Goal: Answer question/provide support: Share knowledge or assist other users

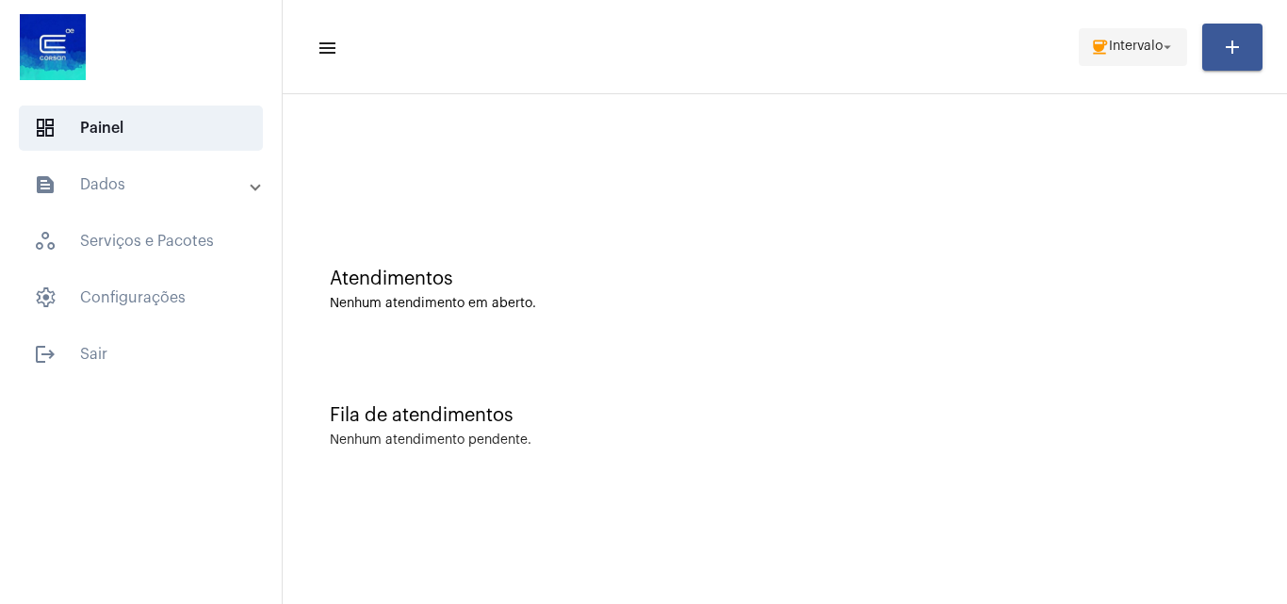
click at [1155, 48] on span "Intervalo" at bounding box center [1136, 47] width 54 height 13
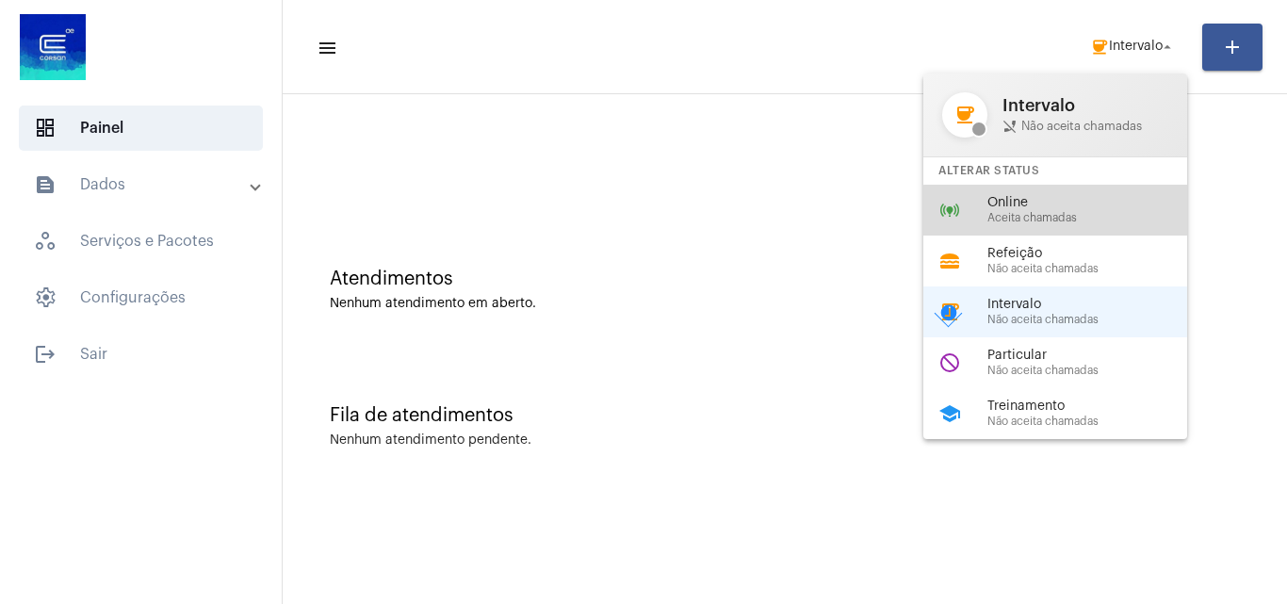
click at [1090, 221] on span "Aceita chamadas" at bounding box center [1095, 218] width 215 height 12
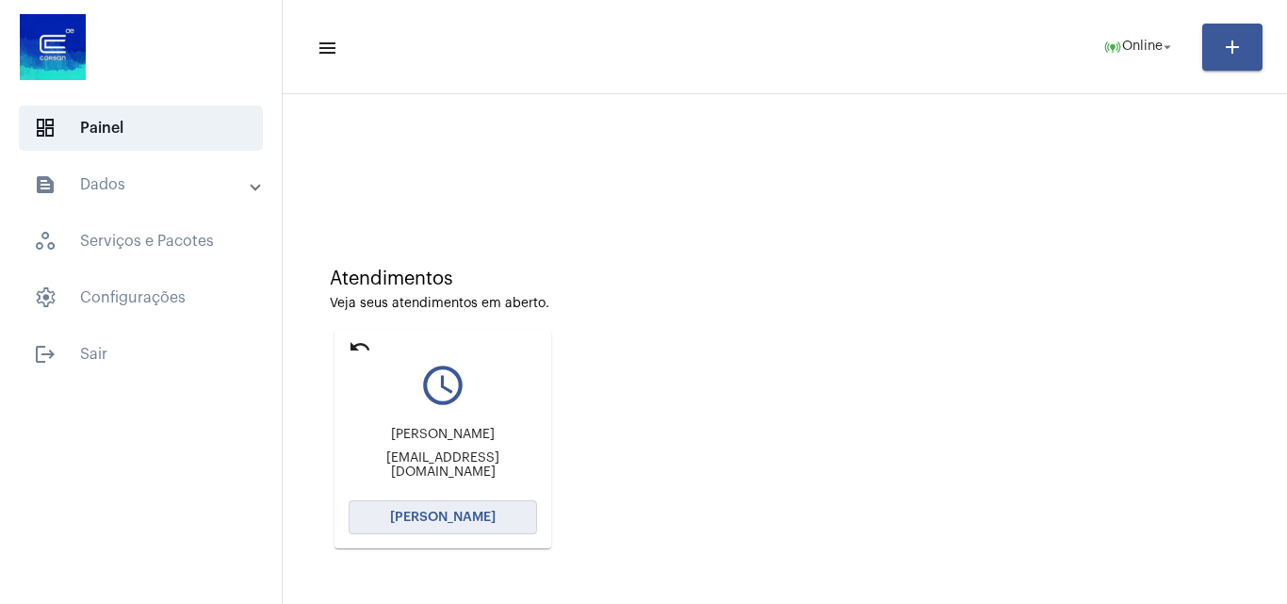
click at [466, 520] on span "[PERSON_NAME]" at bounding box center [443, 517] width 106 height 13
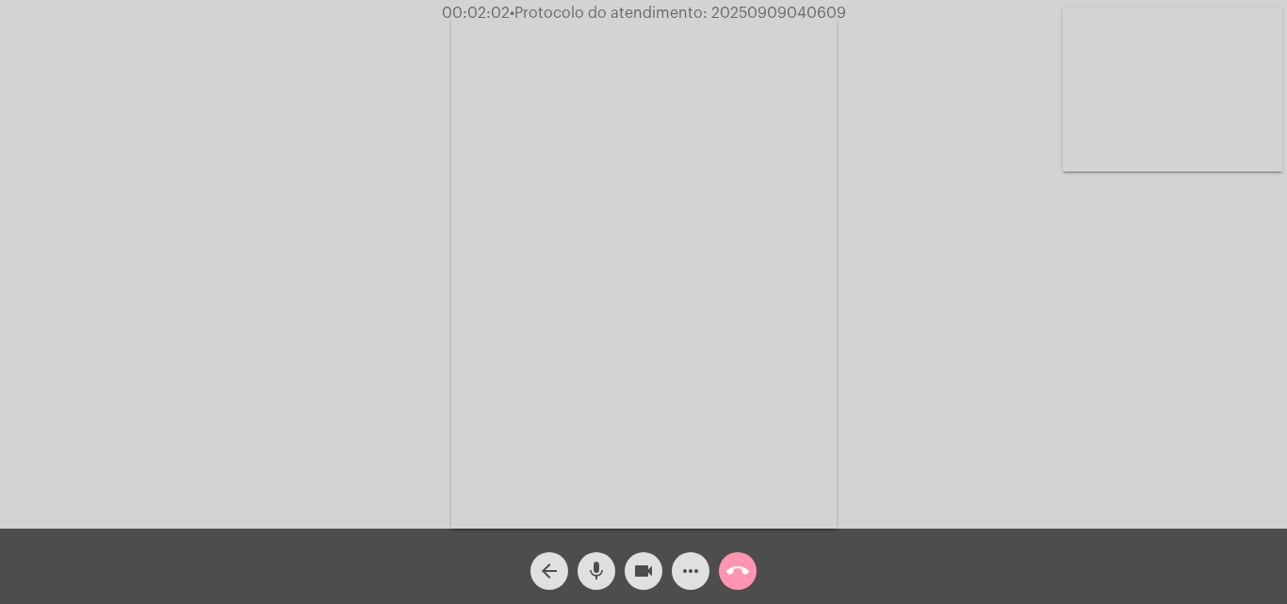
click at [596, 554] on mat-icon "mic" at bounding box center [596, 571] width 23 height 23
click at [587, 554] on mat-icon "mic_off" at bounding box center [596, 571] width 23 height 23
click at [759, 7] on span "• Protocolo do atendimento: 20250909040609" at bounding box center [675, 13] width 336 height 15
click at [759, 7] on span "• Protocolo do atendimento: 20250909040609" at bounding box center [676, 13] width 336 height 15
copy span "20250909040609"
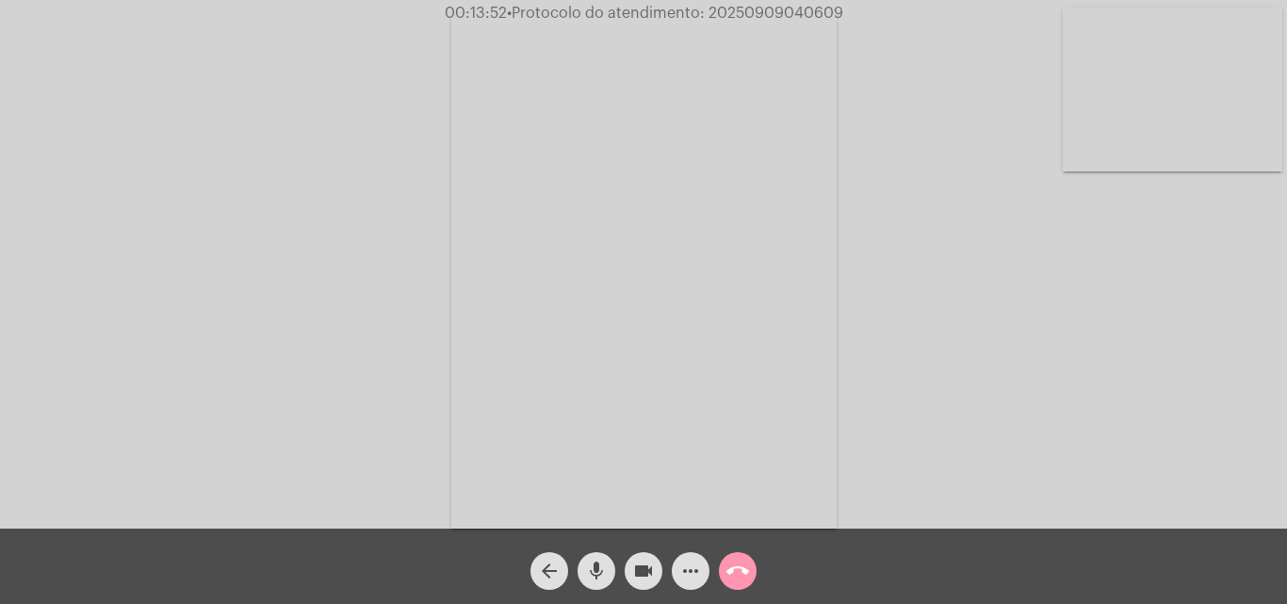
click at [745, 554] on mat-icon "call_end" at bounding box center [738, 571] width 23 height 23
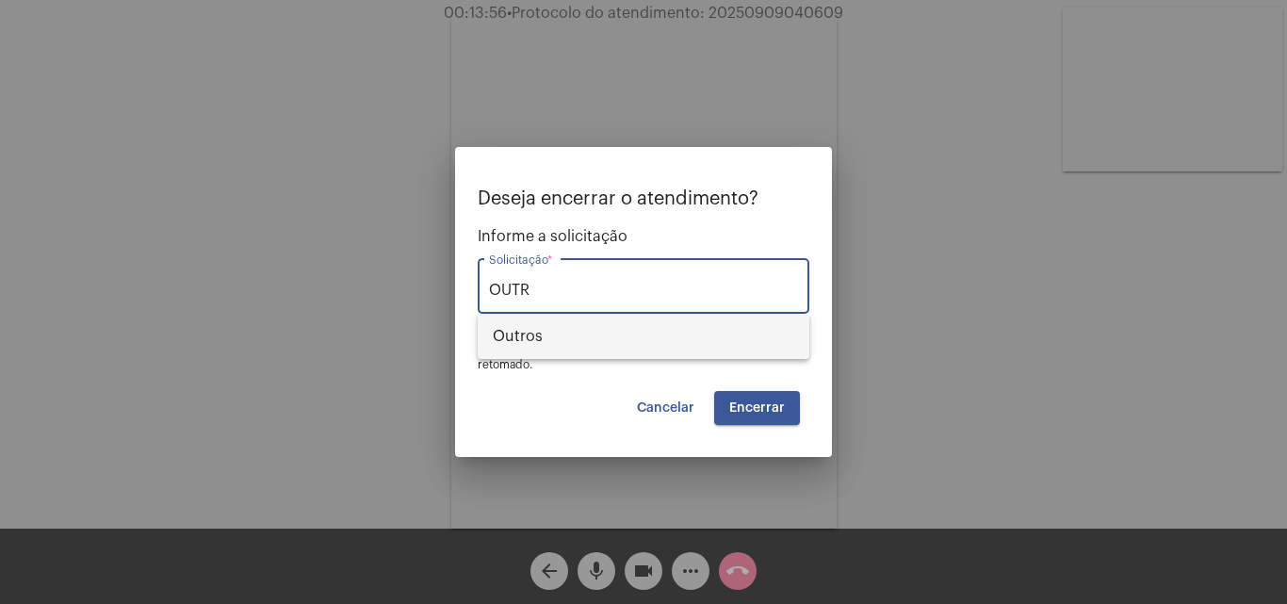
click at [607, 336] on span "Outros" at bounding box center [644, 336] width 302 height 45
type input "Outros"
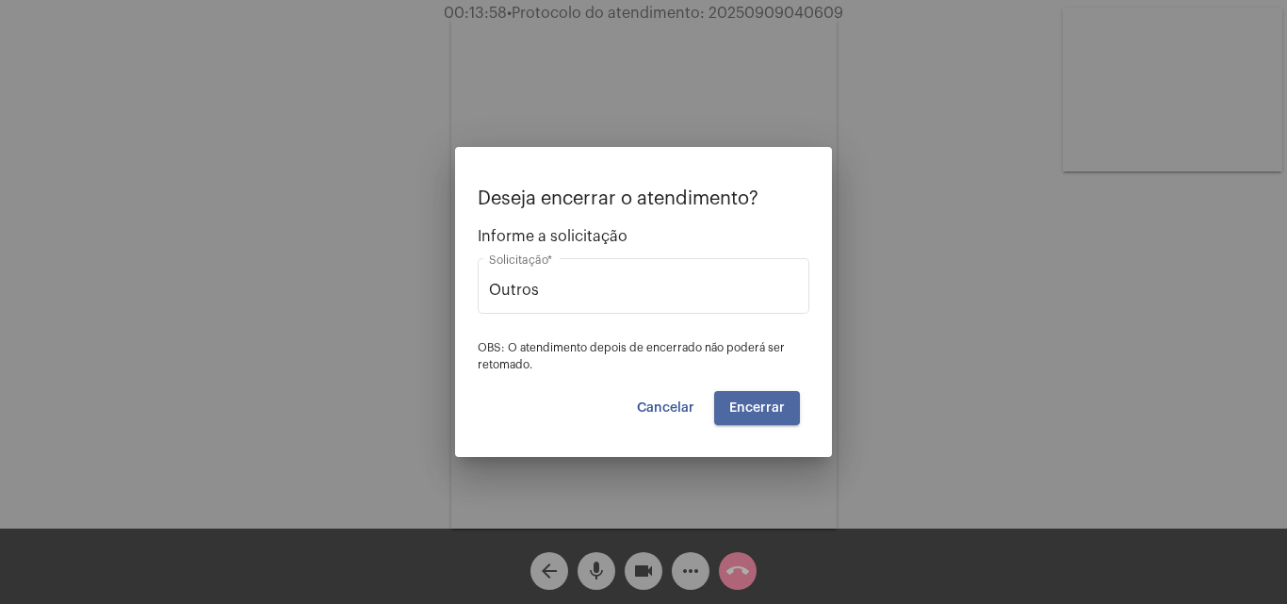
click at [764, 407] on span "Encerrar" at bounding box center [757, 407] width 56 height 13
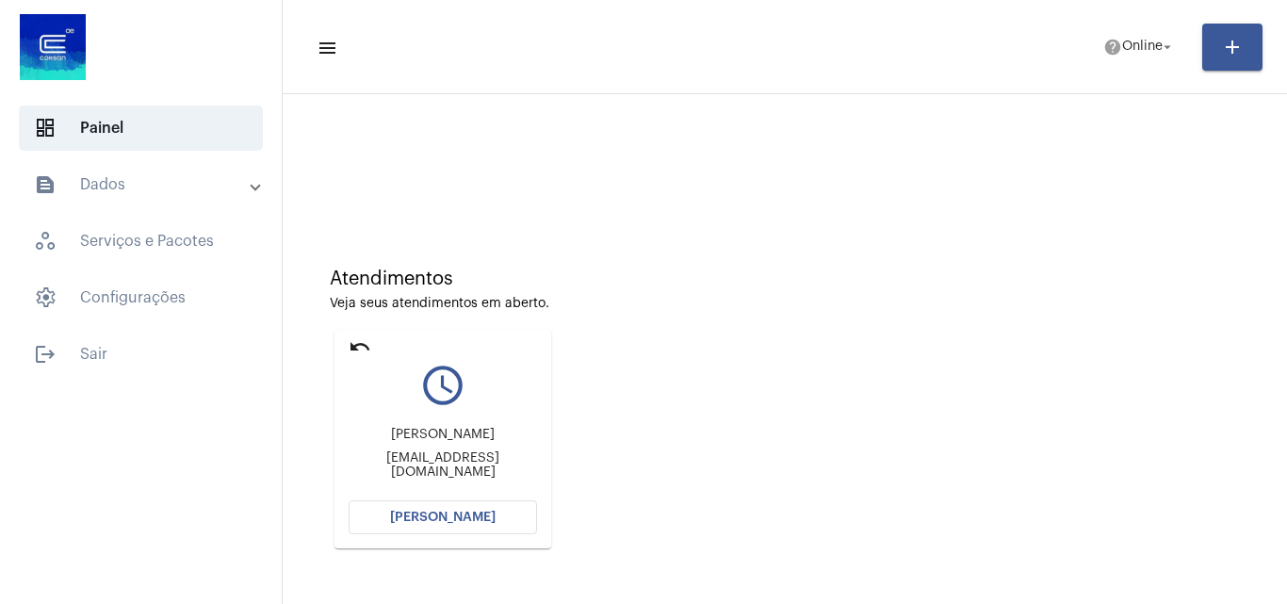
click at [487, 520] on span "[PERSON_NAME]" at bounding box center [443, 517] width 106 height 13
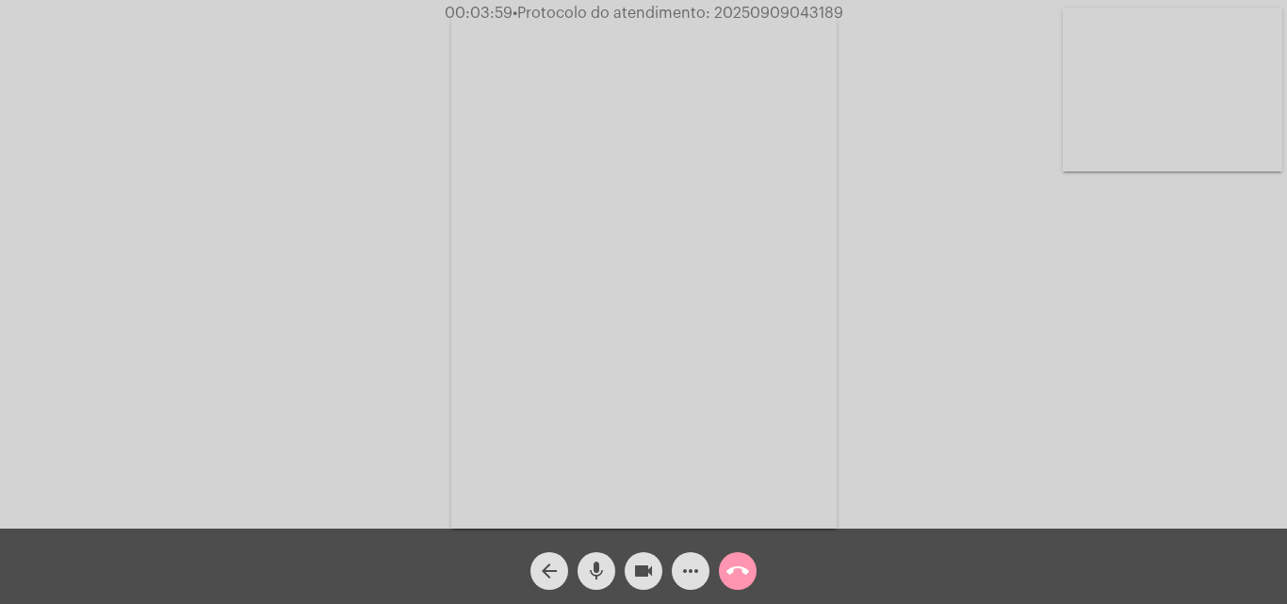
click at [601, 554] on mat-icon "mic" at bounding box center [596, 571] width 23 height 23
click at [632, 554] on mat-icon "videocam" at bounding box center [643, 571] width 23 height 23
click at [598, 554] on span "mic_off" at bounding box center [596, 571] width 23 height 38
click at [666, 554] on div "videocam_off" at bounding box center [643, 566] width 47 height 47
click at [603, 554] on mat-icon "mic" at bounding box center [596, 571] width 23 height 23
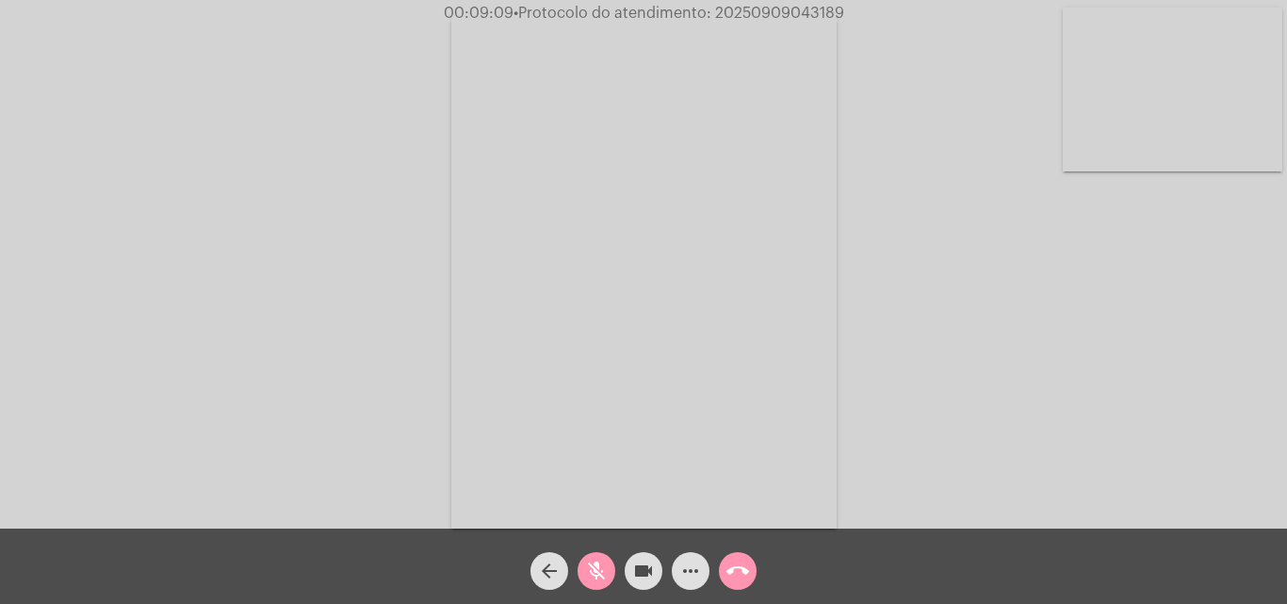
click at [602, 554] on mat-icon "mic_off" at bounding box center [596, 571] width 23 height 23
click at [597, 554] on mat-icon "mic" at bounding box center [596, 571] width 23 height 23
click at [636, 554] on mat-icon "videocam" at bounding box center [643, 571] width 23 height 23
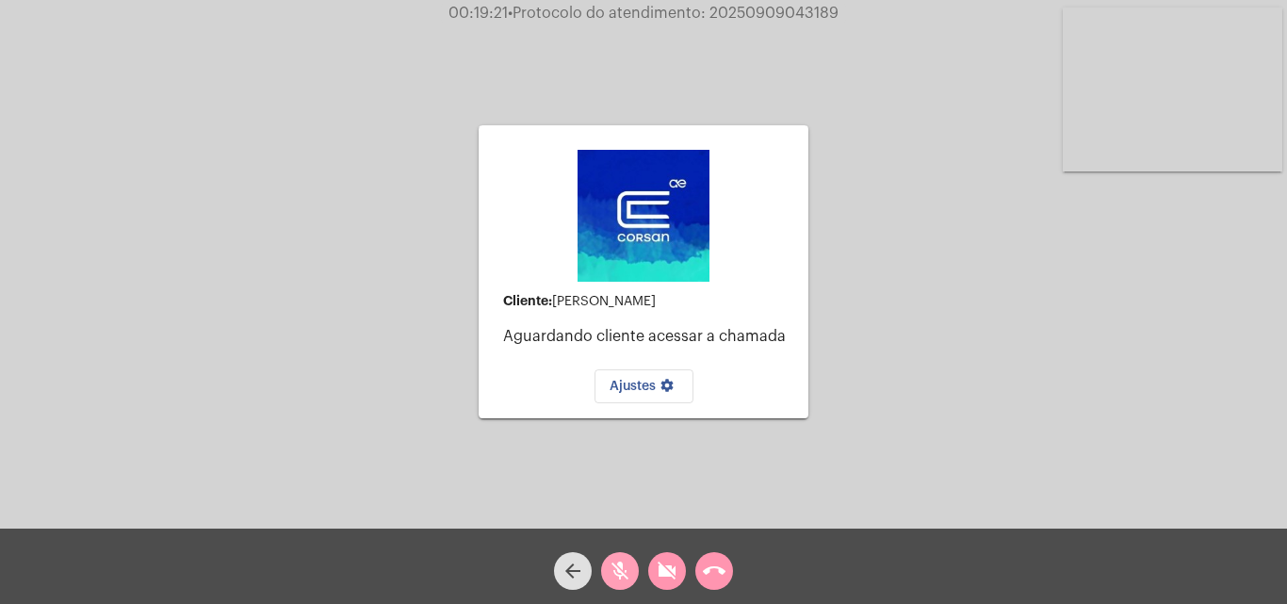
click at [612, 554] on mat-icon "mic_off" at bounding box center [620, 571] width 23 height 23
click at [618, 554] on mat-icon "mic" at bounding box center [620, 571] width 23 height 23
click at [620, 554] on mat-icon "mic_off" at bounding box center [620, 571] width 23 height 23
click at [665, 554] on mat-icon "videocam_off" at bounding box center [667, 571] width 23 height 23
click at [712, 554] on mat-icon "call_end" at bounding box center [714, 571] width 23 height 23
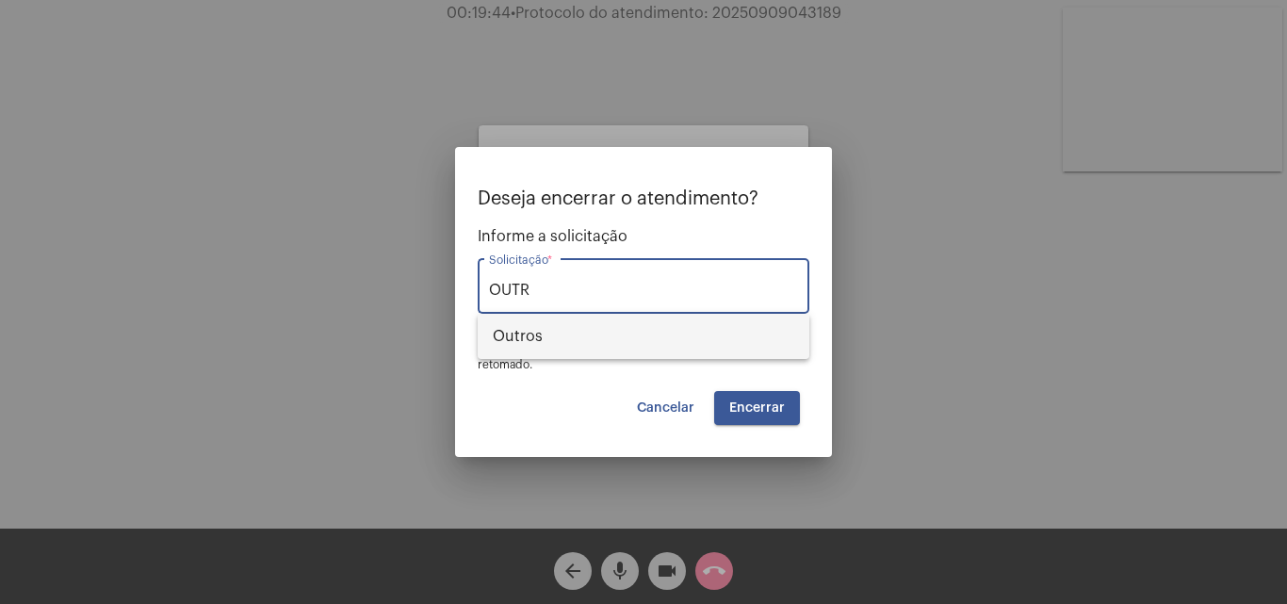
click at [639, 357] on span "Outros" at bounding box center [644, 336] width 302 height 45
type input "Outros"
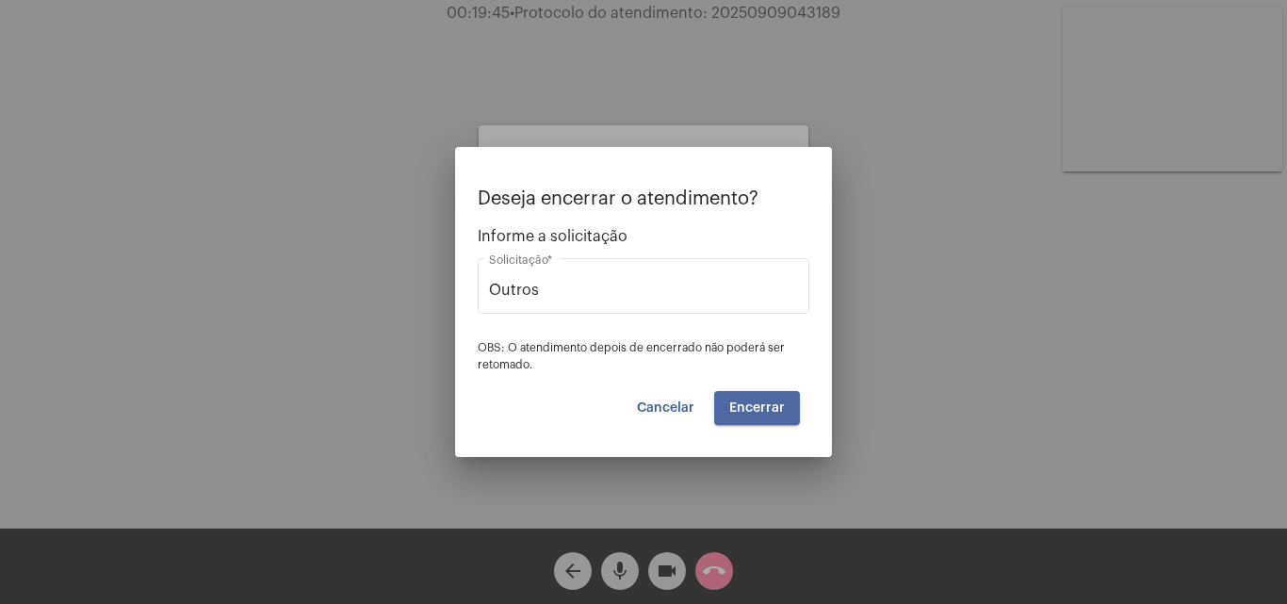
click at [769, 412] on span "Encerrar" at bounding box center [757, 407] width 56 height 13
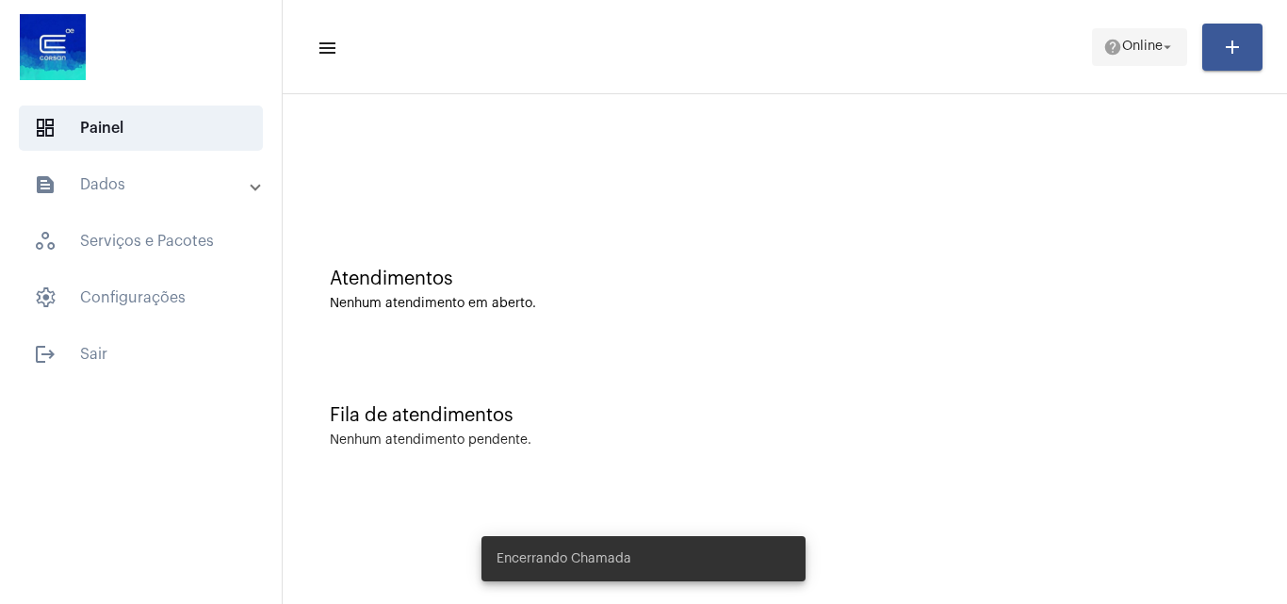
click at [1146, 42] on span "Online" at bounding box center [1142, 47] width 41 height 13
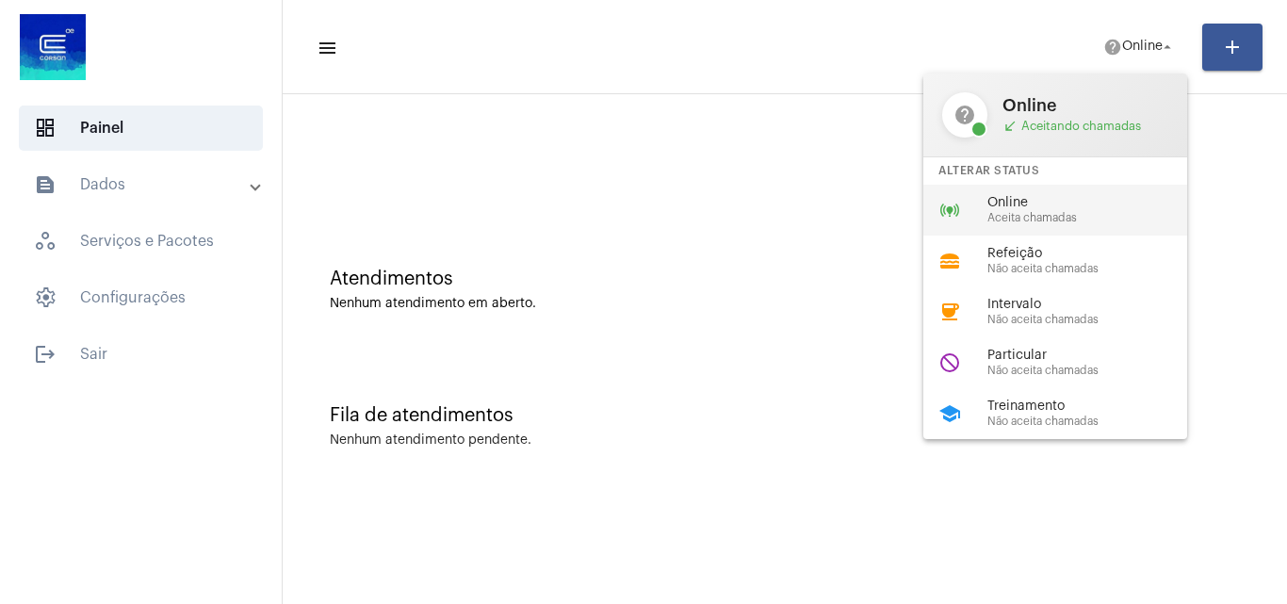
click at [1075, 218] on span "Aceita chamadas" at bounding box center [1095, 218] width 215 height 12
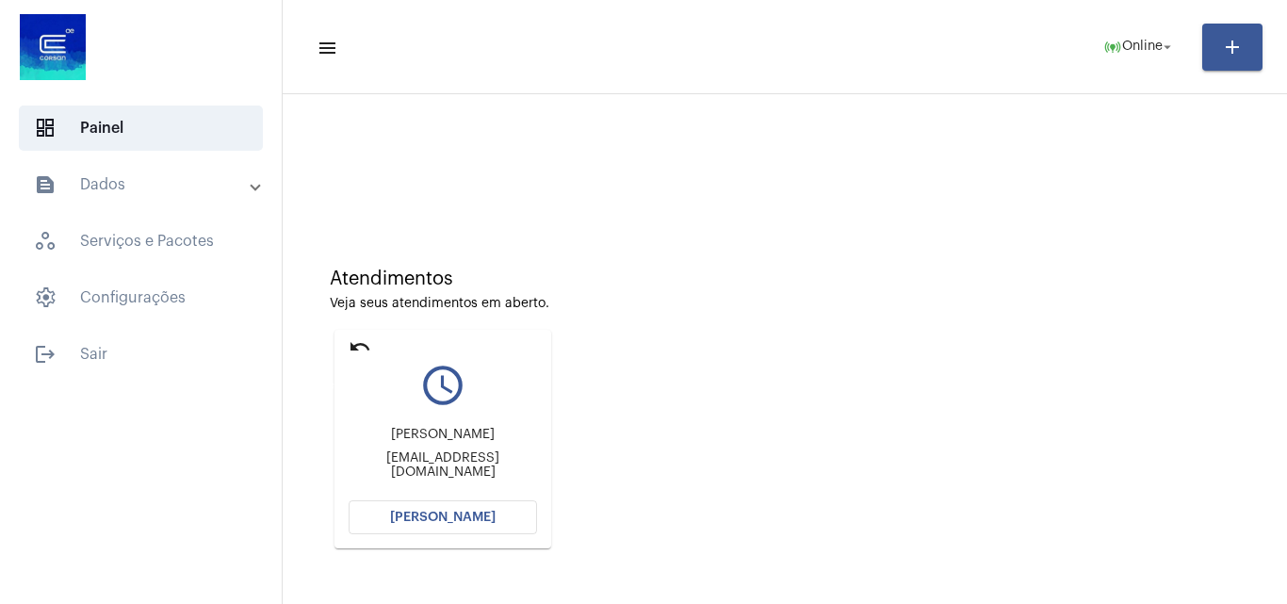
click at [361, 347] on mat-icon "undo" at bounding box center [360, 346] width 23 height 23
click at [477, 512] on span "[PERSON_NAME]" at bounding box center [443, 517] width 106 height 13
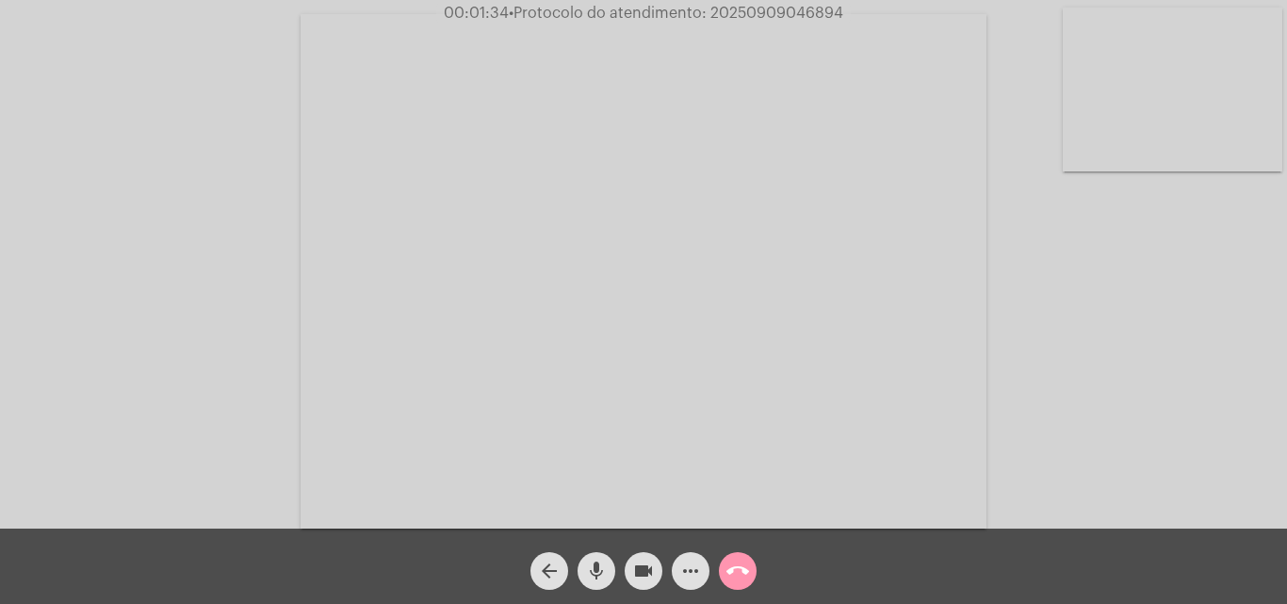
click at [594, 554] on mat-icon "mic" at bounding box center [596, 571] width 23 height 23
click at [604, 554] on mat-icon "mic_off" at bounding box center [596, 571] width 23 height 23
click at [595, 554] on mat-icon "mic" at bounding box center [596, 571] width 23 height 23
click at [644, 554] on mat-icon "videocam" at bounding box center [643, 571] width 23 height 23
click at [646, 554] on div "arrow_back mic_off videocam_off more_horiz call_end" at bounding box center [643, 566] width 1287 height 75
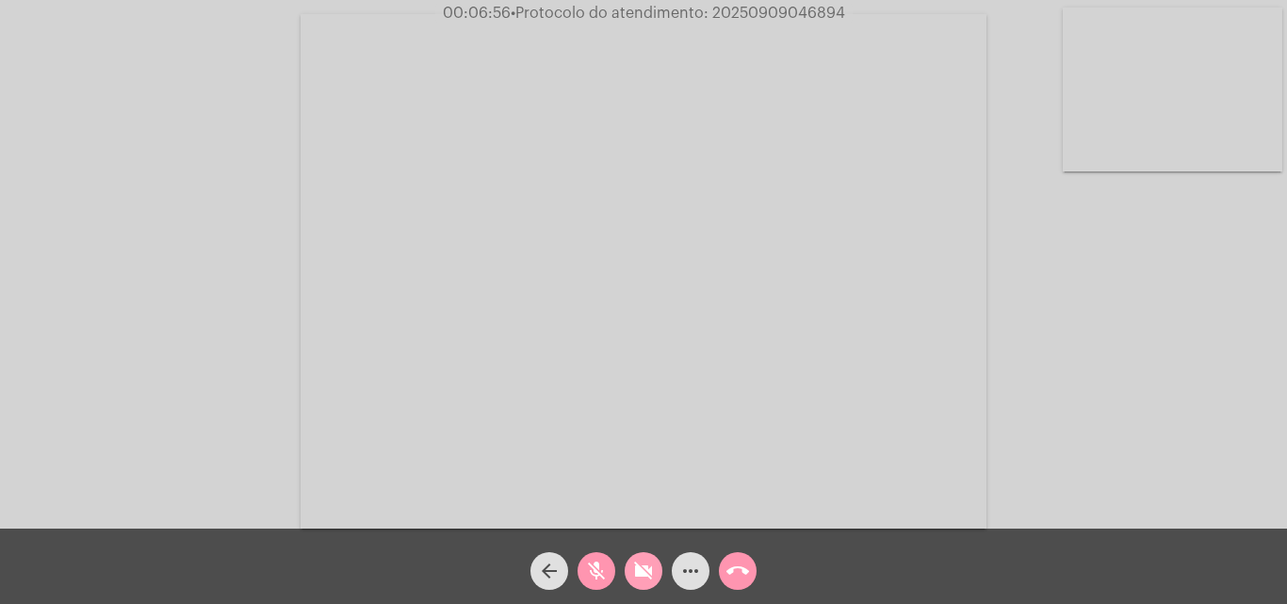
drag, startPoint x: 637, startPoint y: 564, endPoint x: 613, endPoint y: 570, distance: 24.2
click at [638, 554] on mat-icon "videocam_off" at bounding box center [643, 571] width 23 height 23
click at [588, 554] on mat-icon "mic_off" at bounding box center [596, 571] width 23 height 23
click at [593, 554] on mat-icon "mic" at bounding box center [596, 571] width 23 height 23
click at [642, 554] on mat-icon "videocam" at bounding box center [643, 571] width 23 height 23
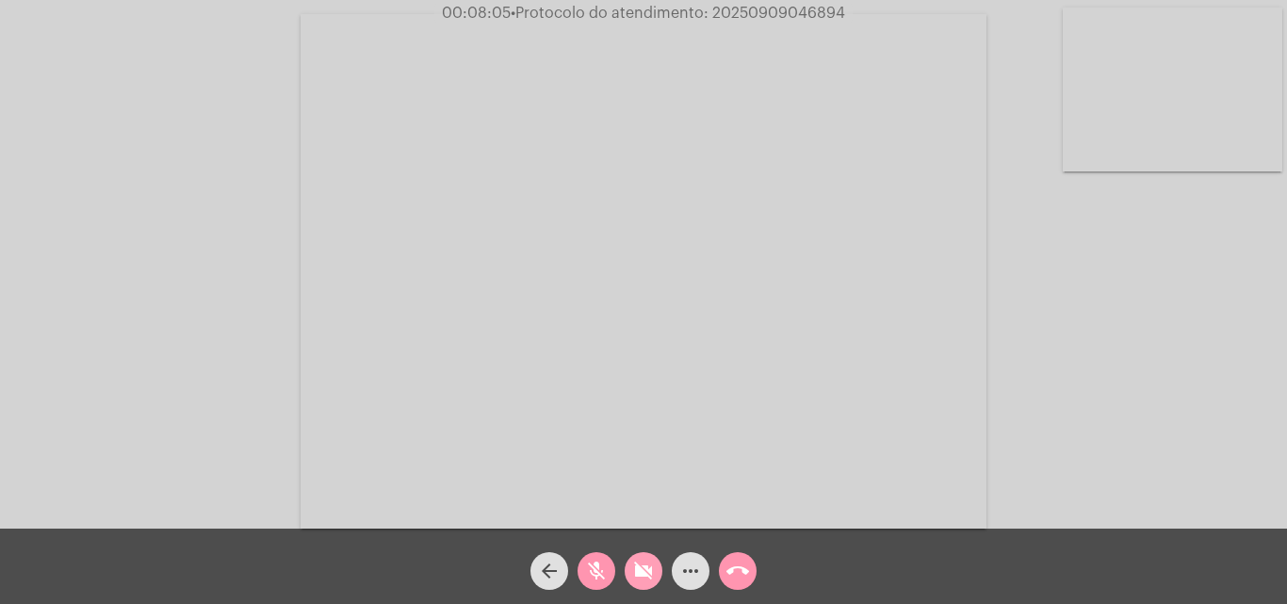
click at [632, 554] on mat-icon "videocam_off" at bounding box center [643, 571] width 23 height 23
click at [603, 554] on span "mic_off" at bounding box center [596, 571] width 23 height 38
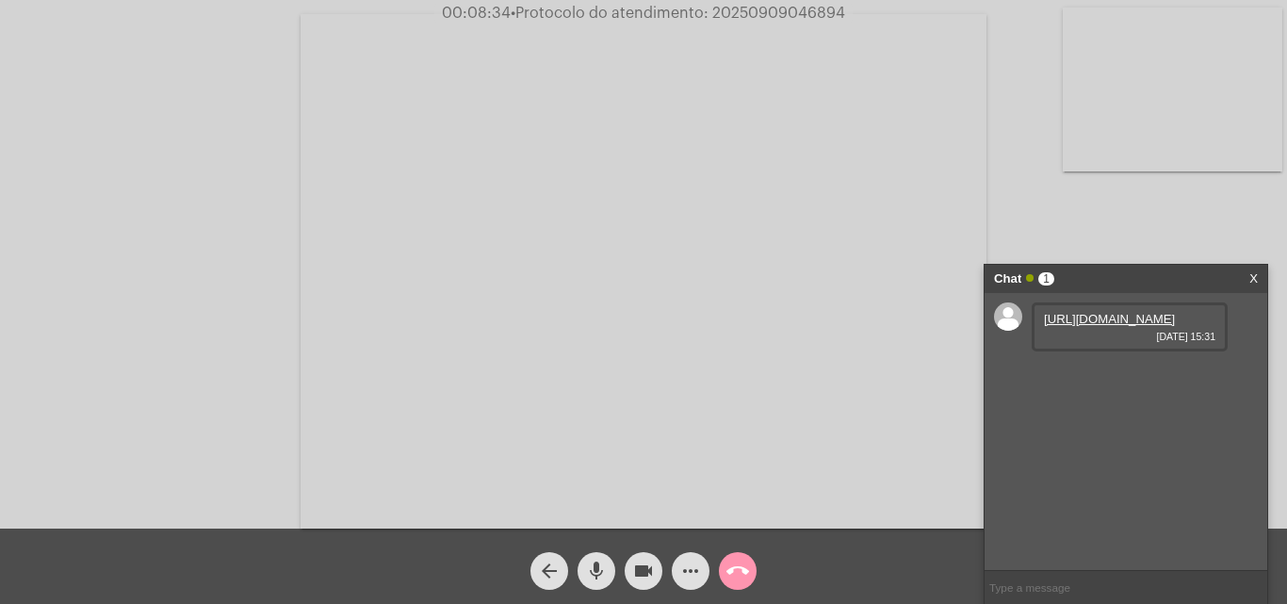
click at [597, 554] on mat-icon "mic" at bounding box center [596, 571] width 23 height 23
click at [1141, 326] on link "[URL][DOMAIN_NAME]" at bounding box center [1109, 319] width 131 height 14
drag, startPoint x: 599, startPoint y: 559, endPoint x: 973, endPoint y: 419, distance: 398.4
click at [599, 554] on span "mic_off" at bounding box center [596, 571] width 23 height 38
click at [1095, 326] on link "[URL][DOMAIN_NAME]" at bounding box center [1109, 319] width 131 height 14
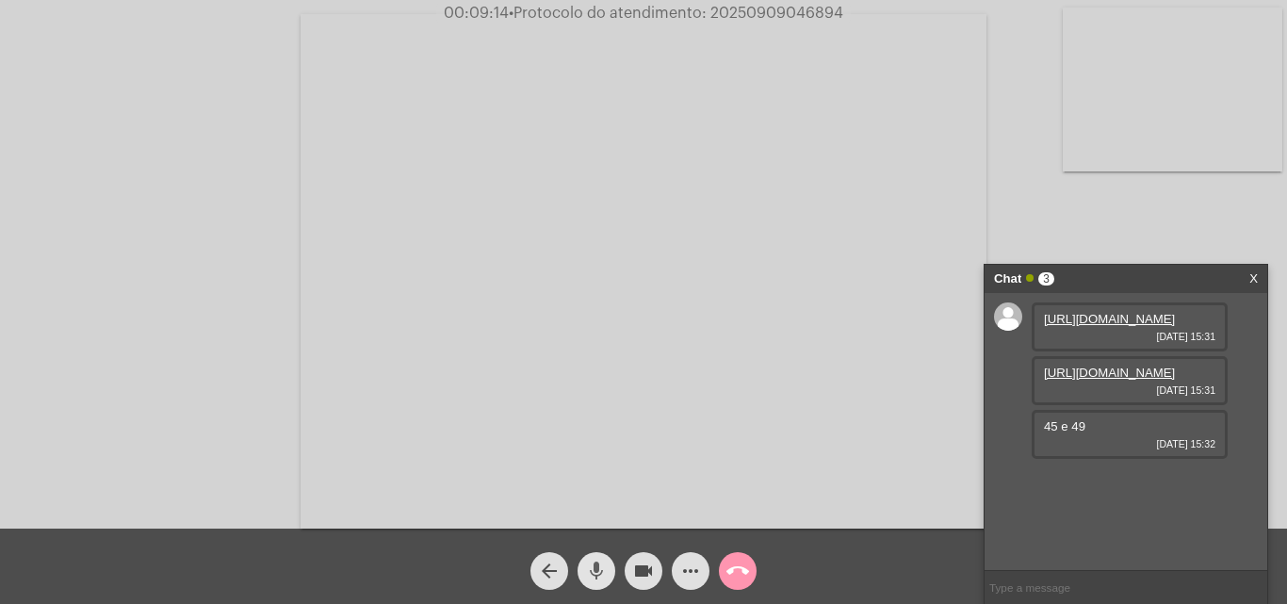
click at [606, 554] on mat-icon "mic" at bounding box center [596, 571] width 23 height 23
click at [1087, 380] on link "[URL][DOMAIN_NAME]" at bounding box center [1109, 373] width 131 height 14
click at [605, 554] on mat-icon "mic_off" at bounding box center [596, 571] width 23 height 23
drag, startPoint x: 604, startPoint y: 565, endPoint x: 157, endPoint y: 10, distance: 712.5
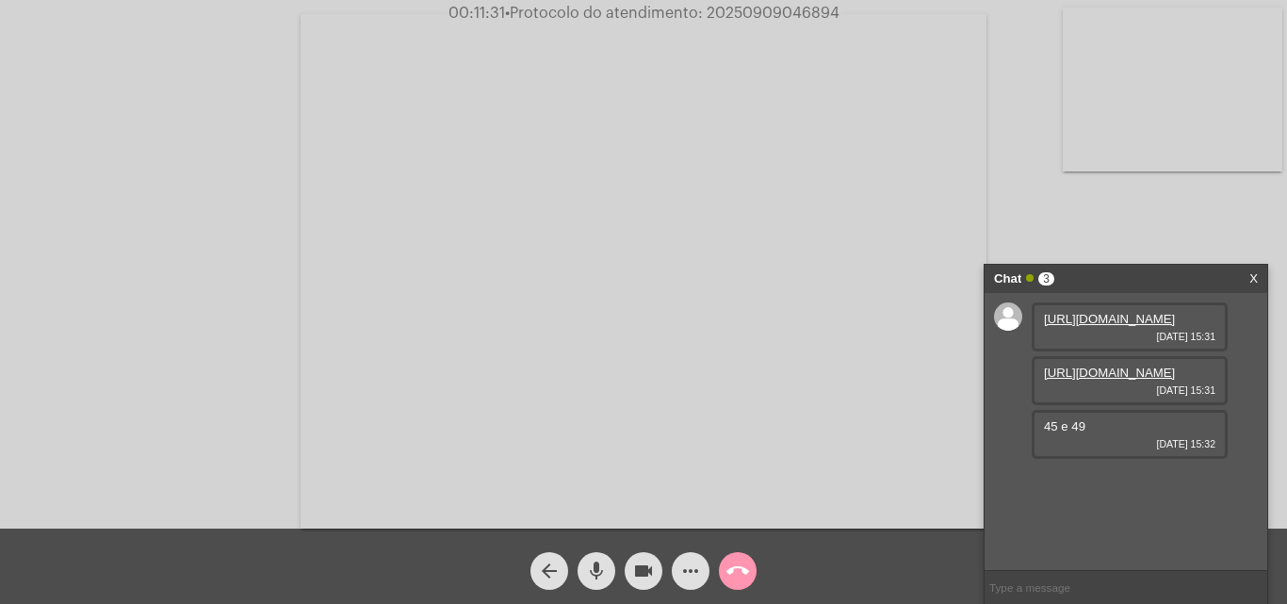
click at [604, 554] on mat-icon "mic" at bounding box center [596, 571] width 23 height 23
click at [644, 554] on span "videocam" at bounding box center [643, 571] width 23 height 38
click at [639, 554] on mat-icon "videocam_off" at bounding box center [643, 571] width 23 height 23
click at [604, 554] on mat-icon "mic_off" at bounding box center [596, 571] width 23 height 23
click at [591, 554] on mat-icon "mic" at bounding box center [596, 571] width 23 height 23
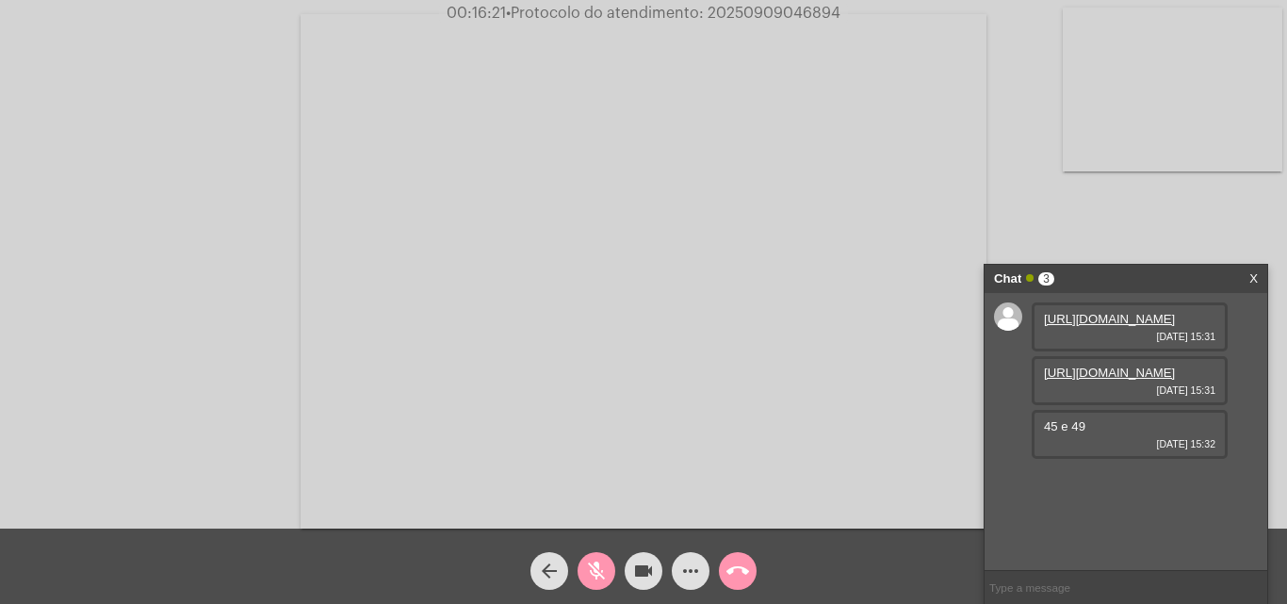
click at [592, 554] on mat-icon "mic_off" at bounding box center [596, 571] width 23 height 23
click at [687, 554] on mat-icon "more_horiz" at bounding box center [690, 571] width 23 height 23
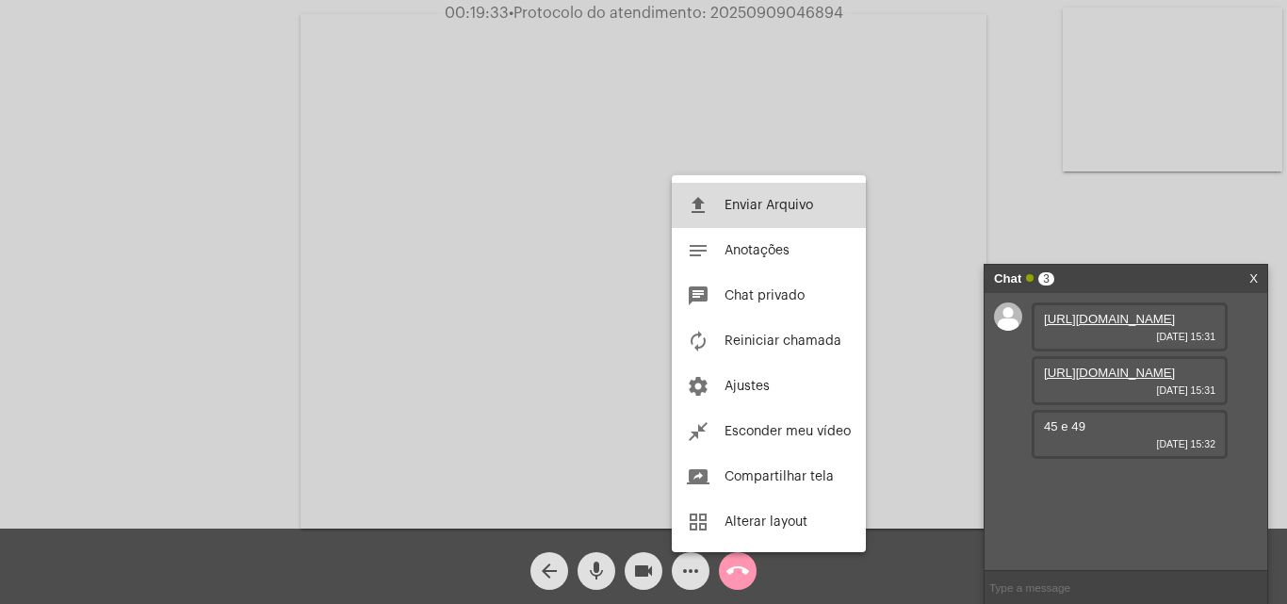
click at [739, 210] on span "Enviar Arquivo" at bounding box center [769, 205] width 89 height 13
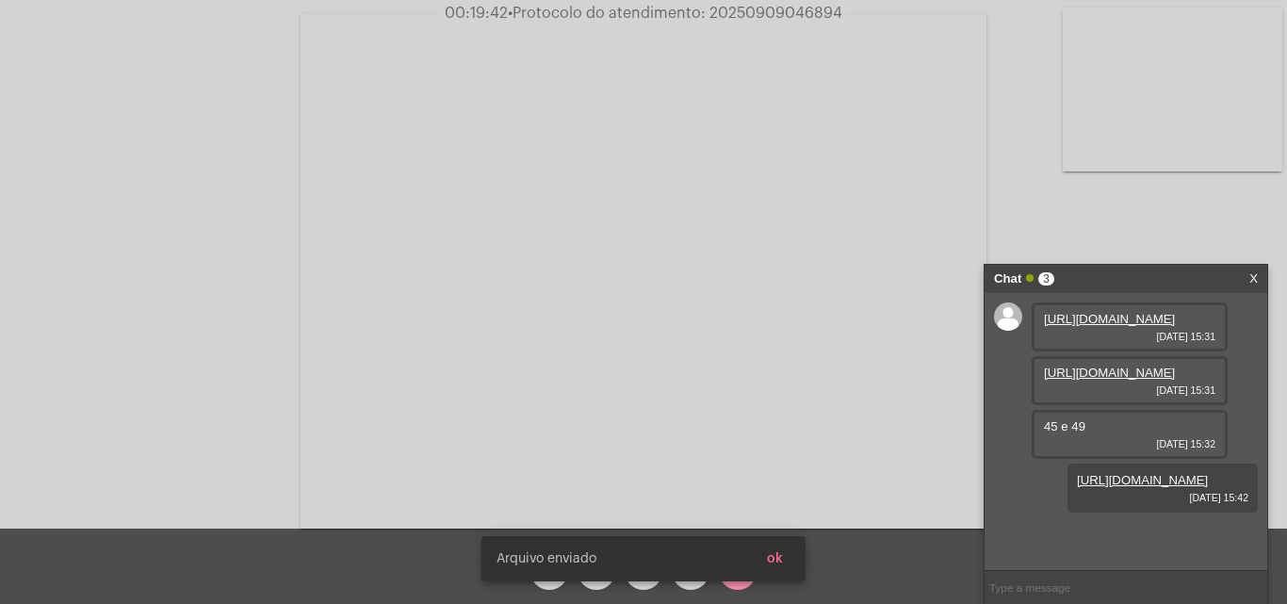
scroll to position [70, 0]
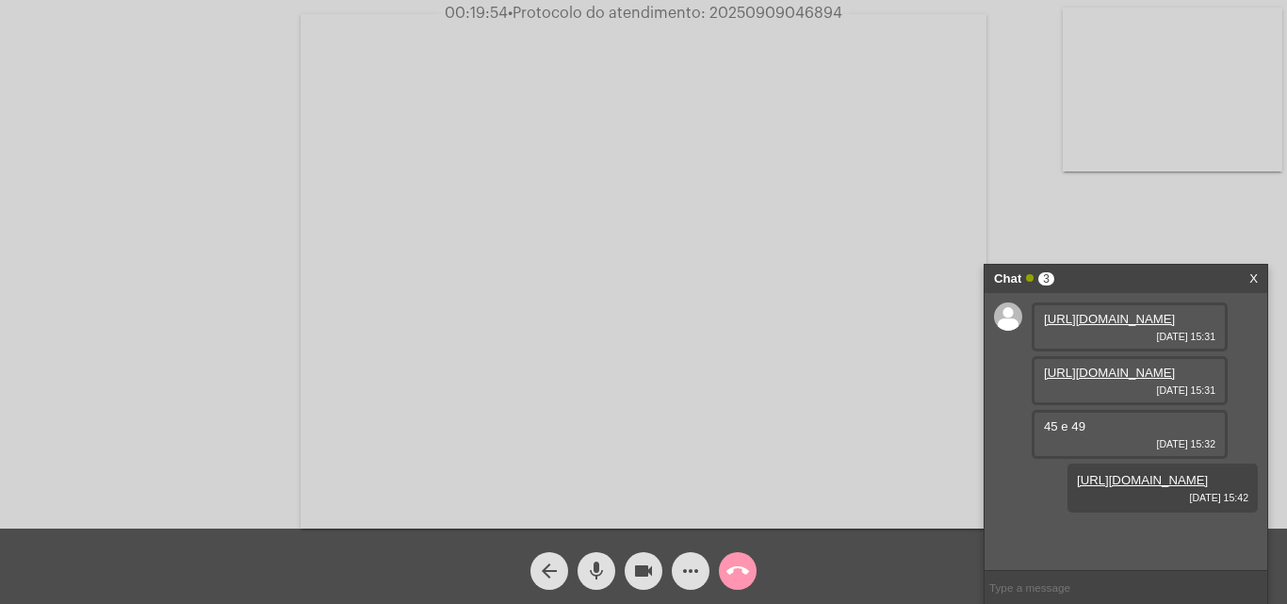
click at [776, 10] on span "• Protocolo do atendimento: 20250909046894" at bounding box center [675, 13] width 335 height 15
drag, startPoint x: 775, startPoint y: 10, endPoint x: 752, endPoint y: 74, distance: 68.0
click at [752, 74] on video at bounding box center [644, 271] width 686 height 515
click at [774, 11] on span "• Protocolo do atendimento: 20250909046894" at bounding box center [674, 13] width 335 height 15
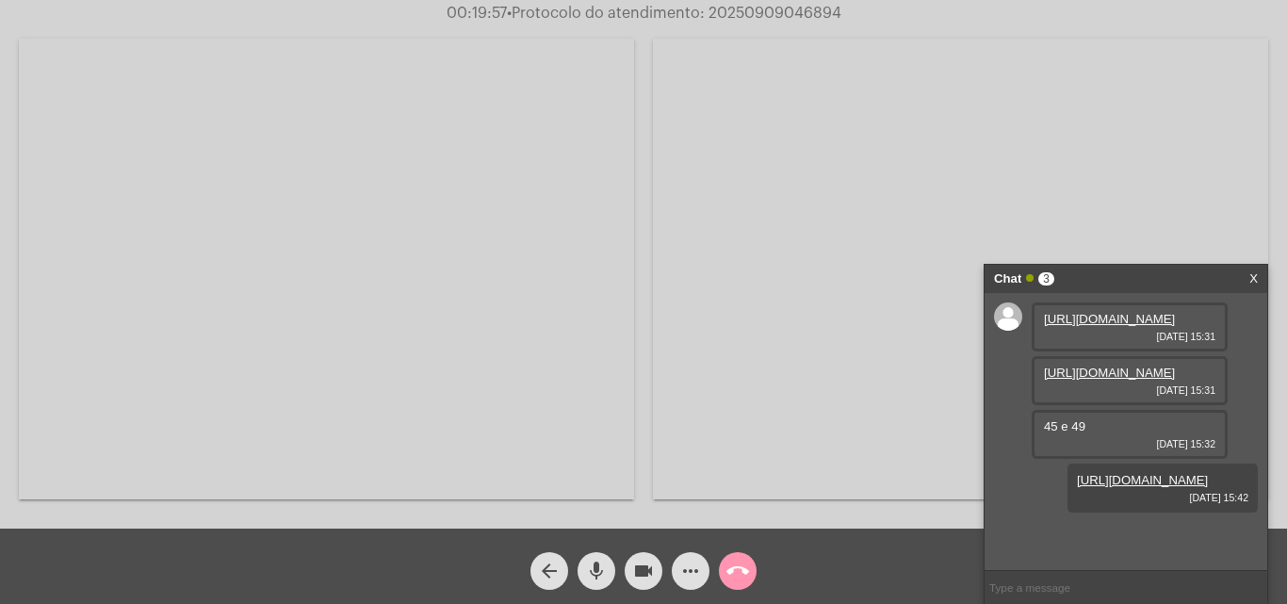
click at [774, 11] on span "• Protocolo do atendimento: 20250909046894" at bounding box center [674, 13] width 335 height 15
copy span "20250909046894"
drag, startPoint x: 600, startPoint y: 576, endPoint x: 289, endPoint y: 12, distance: 643.7
click at [601, 554] on mat-icon "mic" at bounding box center [596, 571] width 23 height 23
click at [600, 554] on mat-icon "mic_off" at bounding box center [596, 571] width 23 height 23
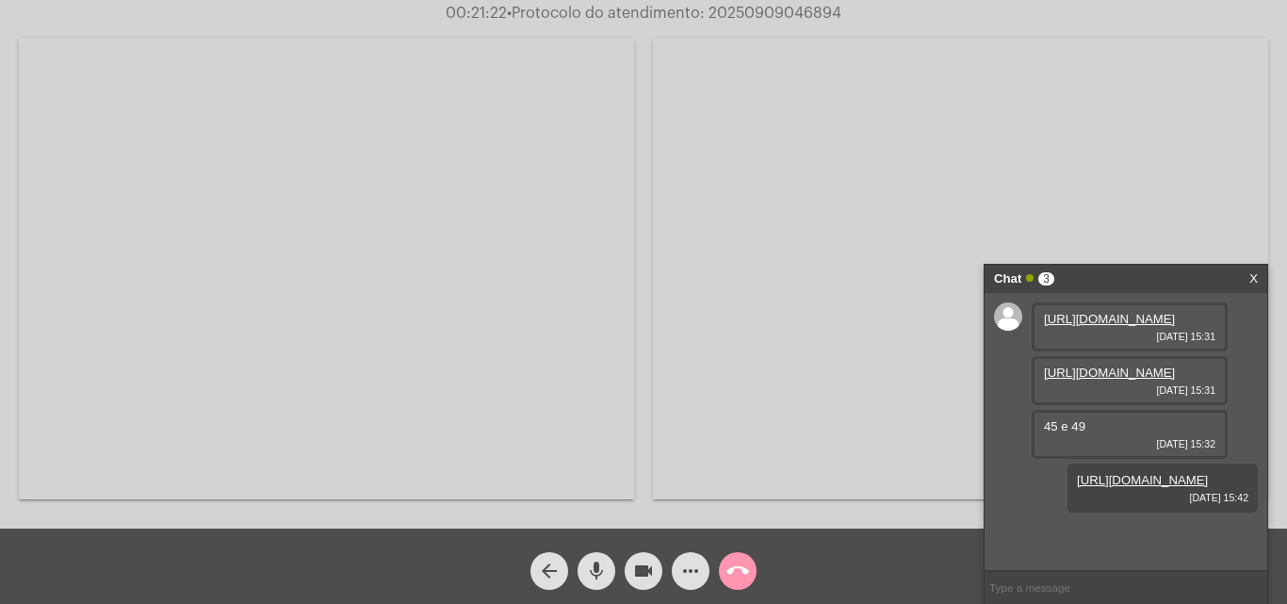
copy span "20250909046894"
click at [1022, 554] on input "text" at bounding box center [1126, 587] width 283 height 33
paste input "20250909046894"
type input "20250909046894"
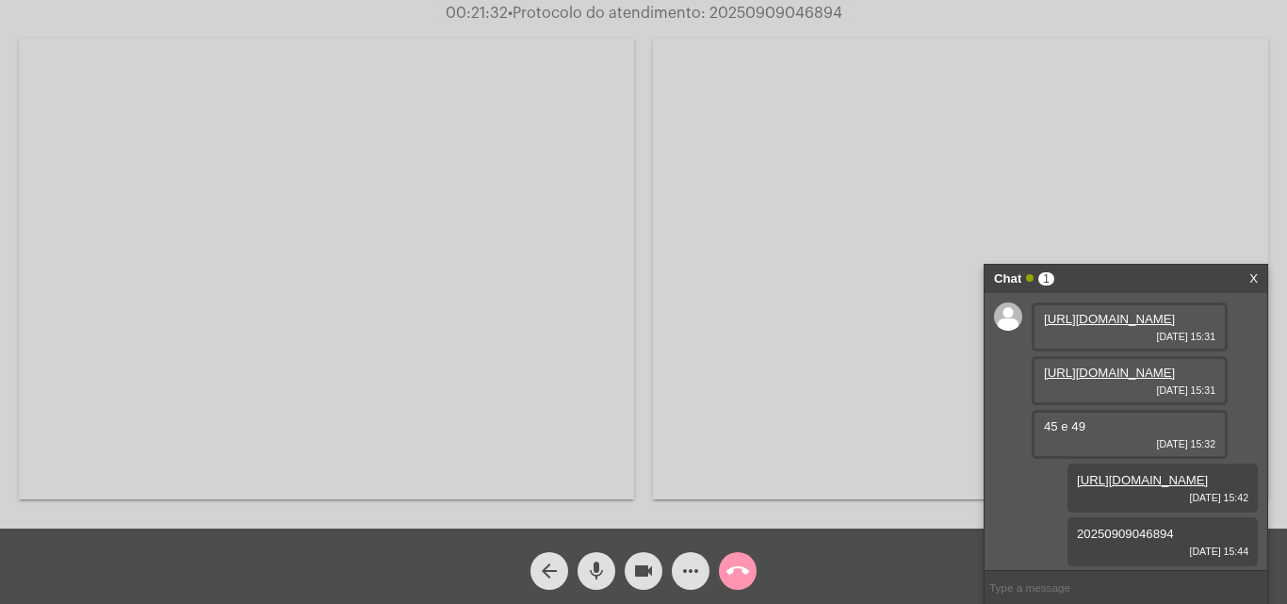
click at [733, 554] on mat-icon "call_end" at bounding box center [738, 571] width 23 height 23
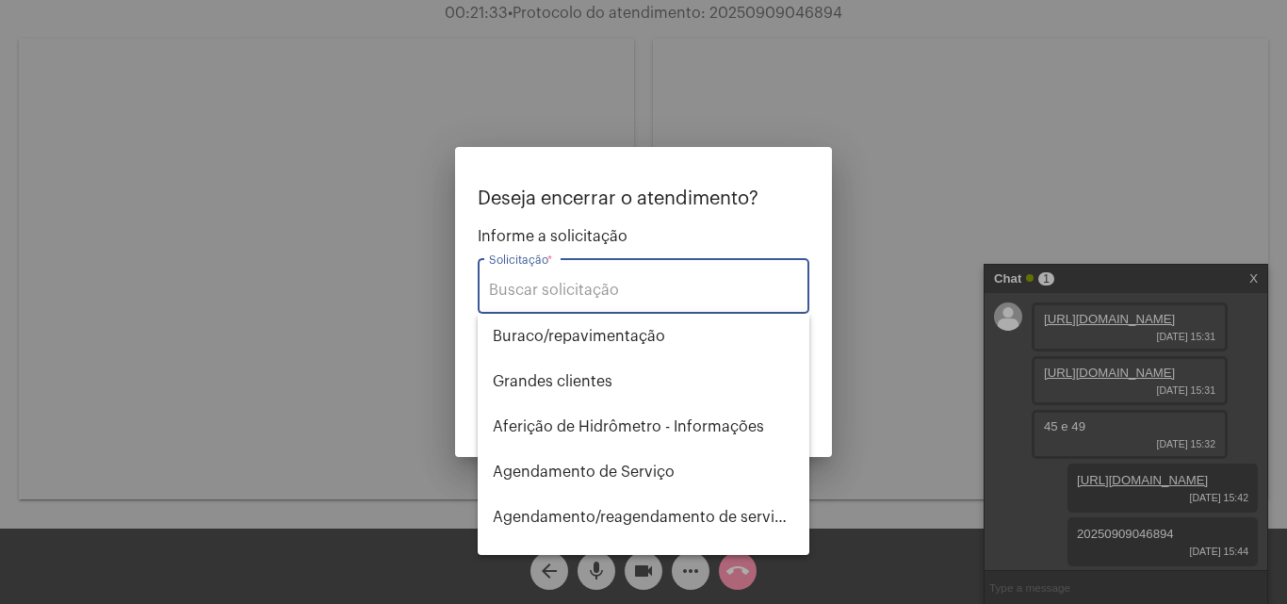
click at [603, 289] on input "Solicitação *" at bounding box center [643, 290] width 309 height 17
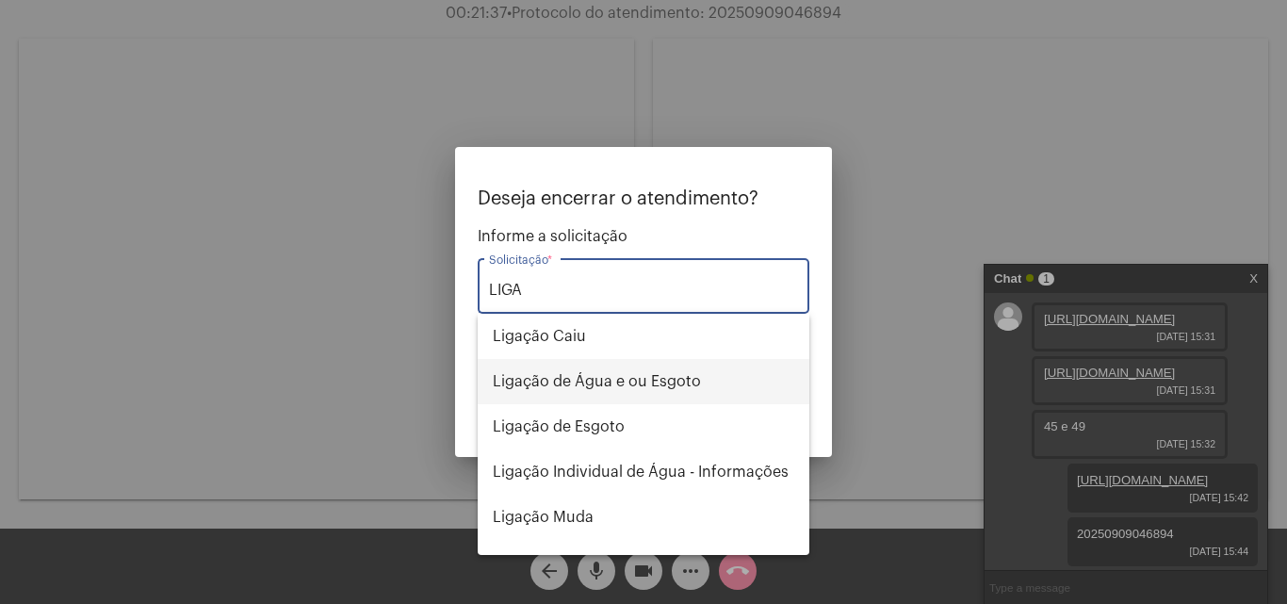
click at [601, 387] on span "Ligação de Água e ou Esgoto" at bounding box center [644, 381] width 302 height 45
type input "Ligação de Água e ou Esgoto"
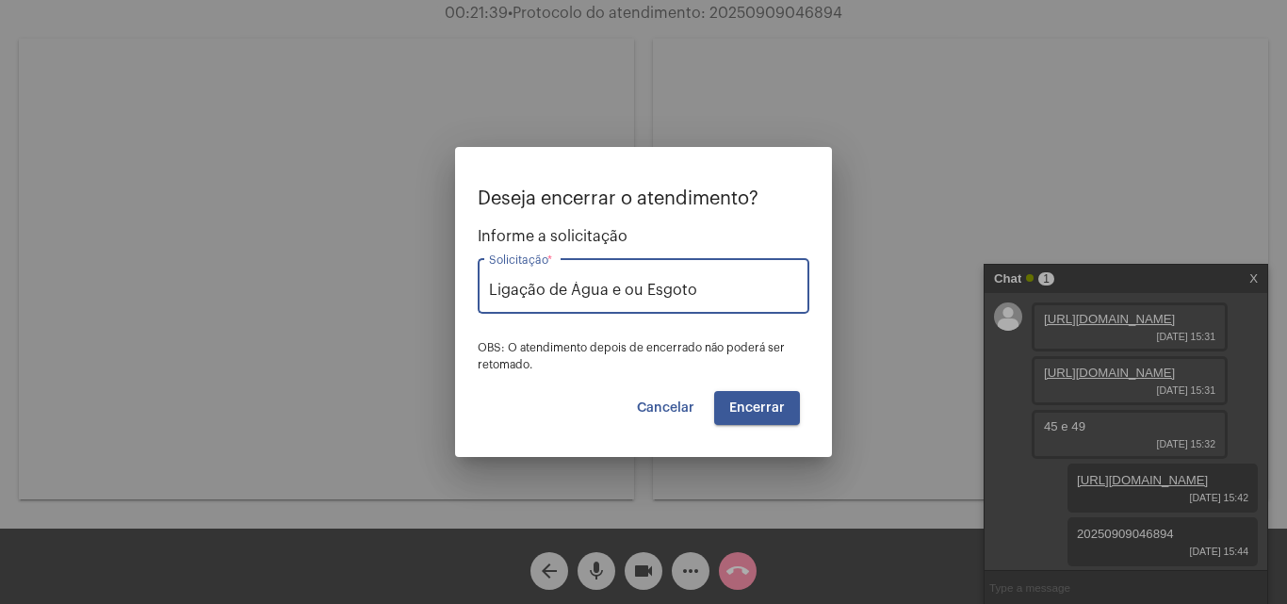
click at [772, 406] on span "Encerrar" at bounding box center [757, 407] width 56 height 13
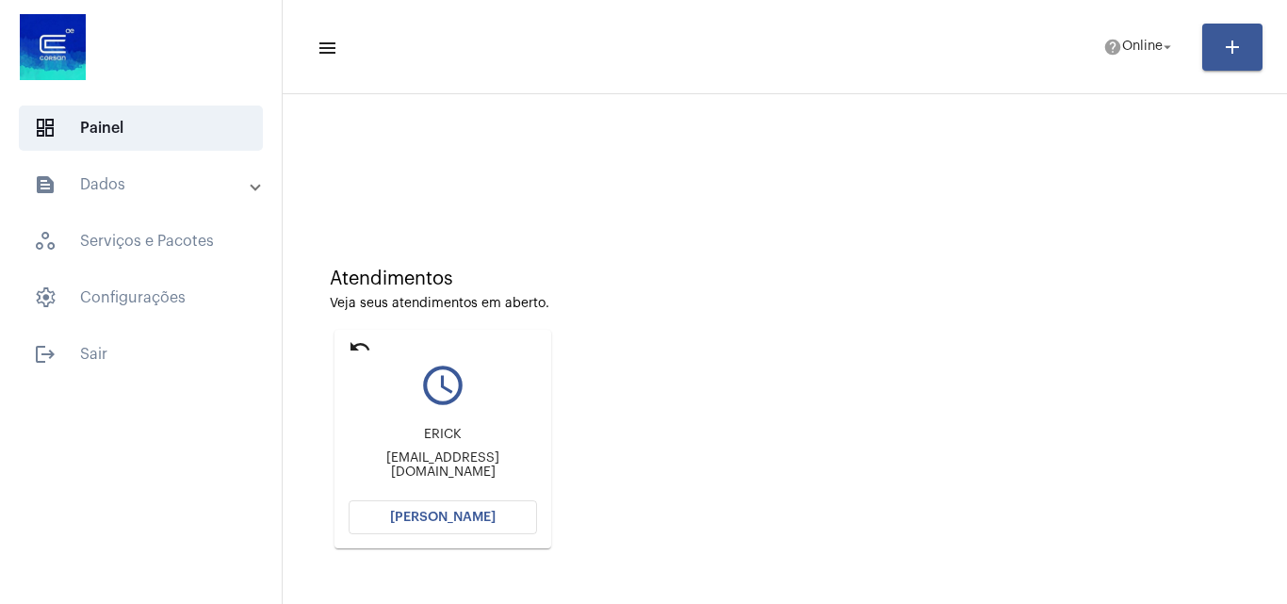
click at [481, 523] on span "[PERSON_NAME]" at bounding box center [443, 517] width 106 height 13
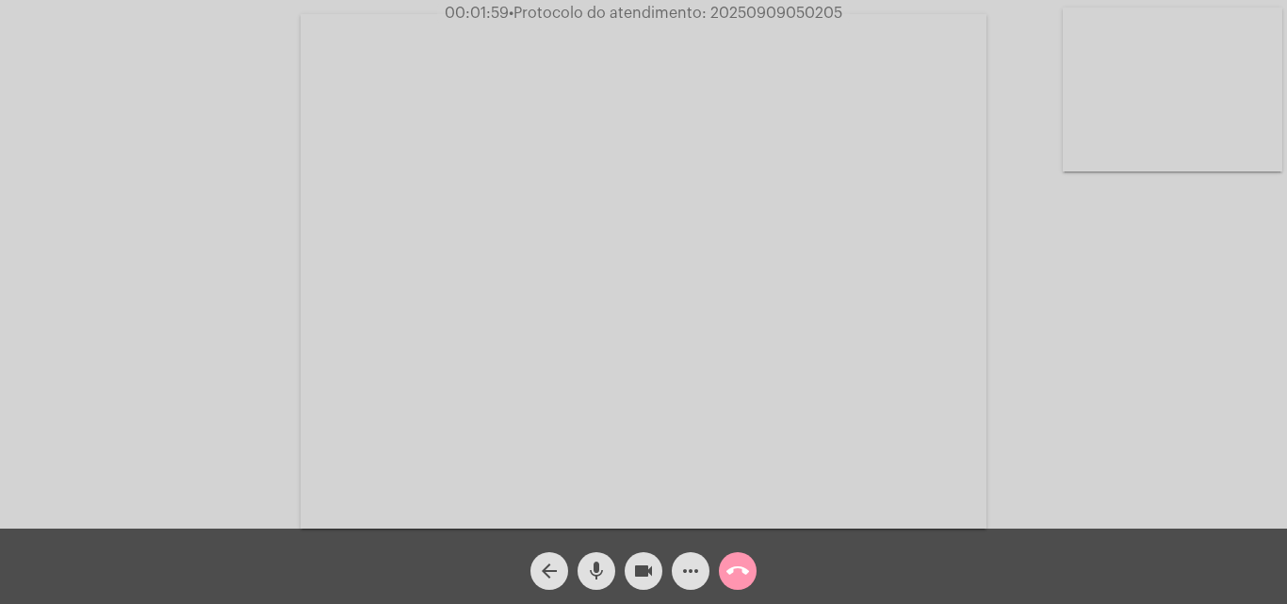
click at [590, 554] on mat-icon "mic" at bounding box center [596, 571] width 23 height 23
click at [597, 554] on mat-icon "mic_off" at bounding box center [596, 571] width 23 height 23
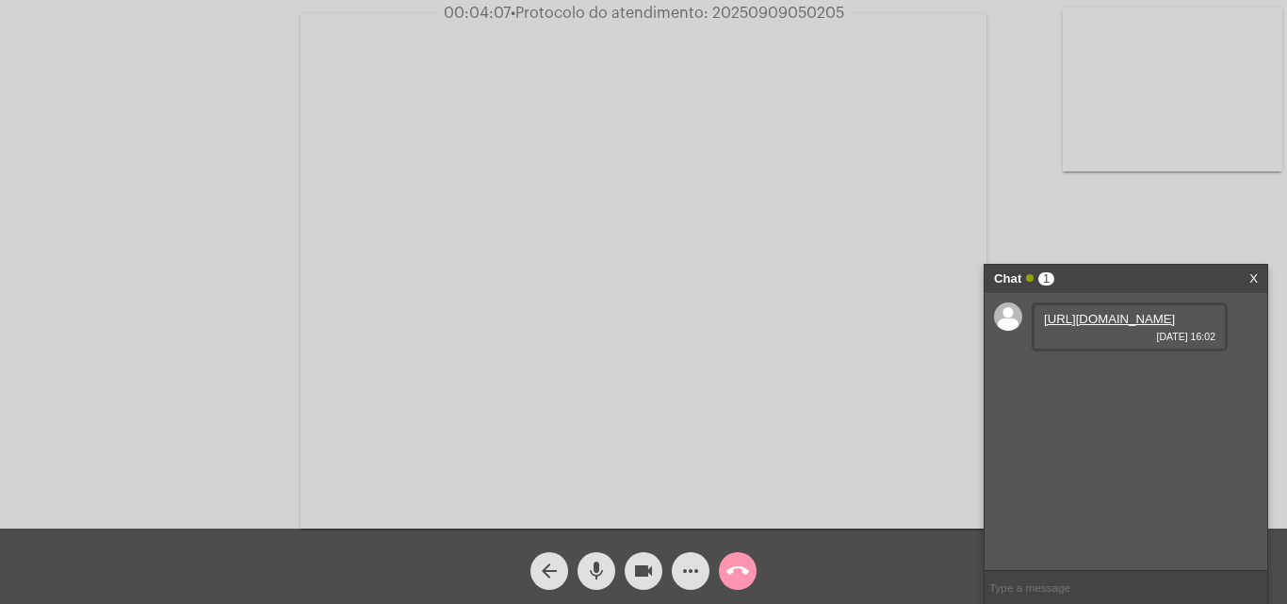
click at [1151, 326] on link "[URL][DOMAIN_NAME]" at bounding box center [1109, 319] width 131 height 14
click at [593, 554] on span "mic" at bounding box center [596, 571] width 23 height 38
click at [643, 554] on mat-icon "videocam" at bounding box center [643, 571] width 23 height 23
click at [644, 554] on mat-icon "videocam_off" at bounding box center [643, 571] width 23 height 23
click at [597, 554] on mat-icon "mic_off" at bounding box center [596, 571] width 23 height 23
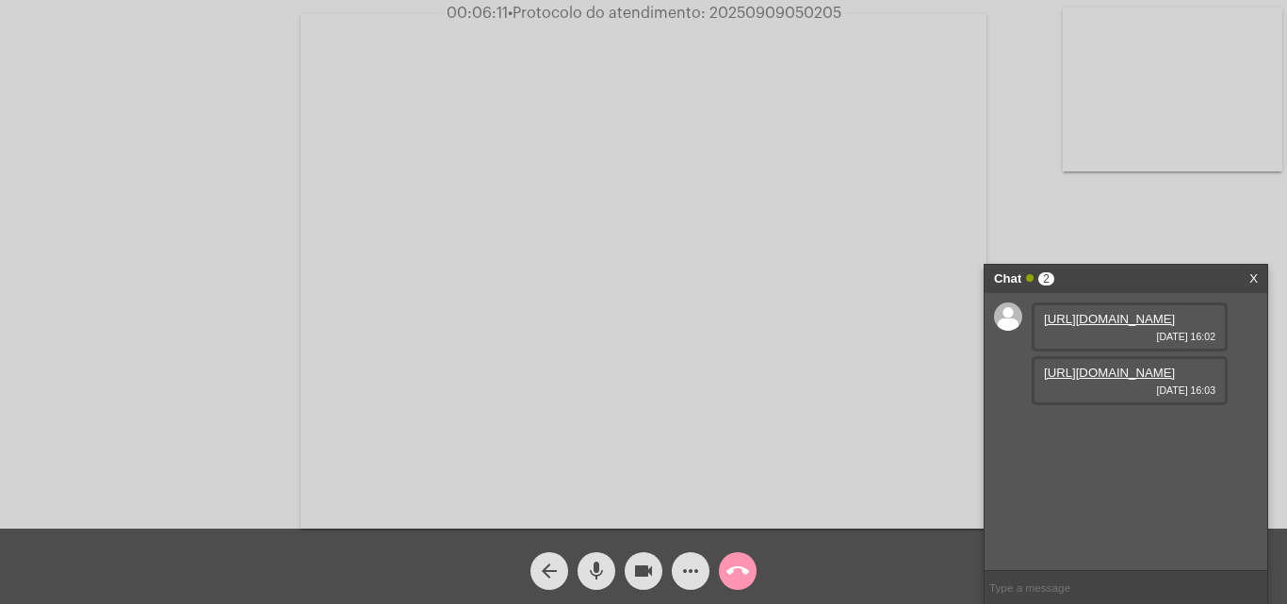
click at [603, 552] on span "mic" at bounding box center [596, 571] width 23 height 38
click at [626, 554] on div "videocam" at bounding box center [643, 566] width 47 height 47
click at [631, 554] on button "videocam_off" at bounding box center [644, 571] width 38 height 38
click at [594, 554] on mat-icon "mic_off" at bounding box center [596, 571] width 23 height 23
click at [1064, 380] on link "[URL][DOMAIN_NAME]" at bounding box center [1109, 373] width 131 height 14
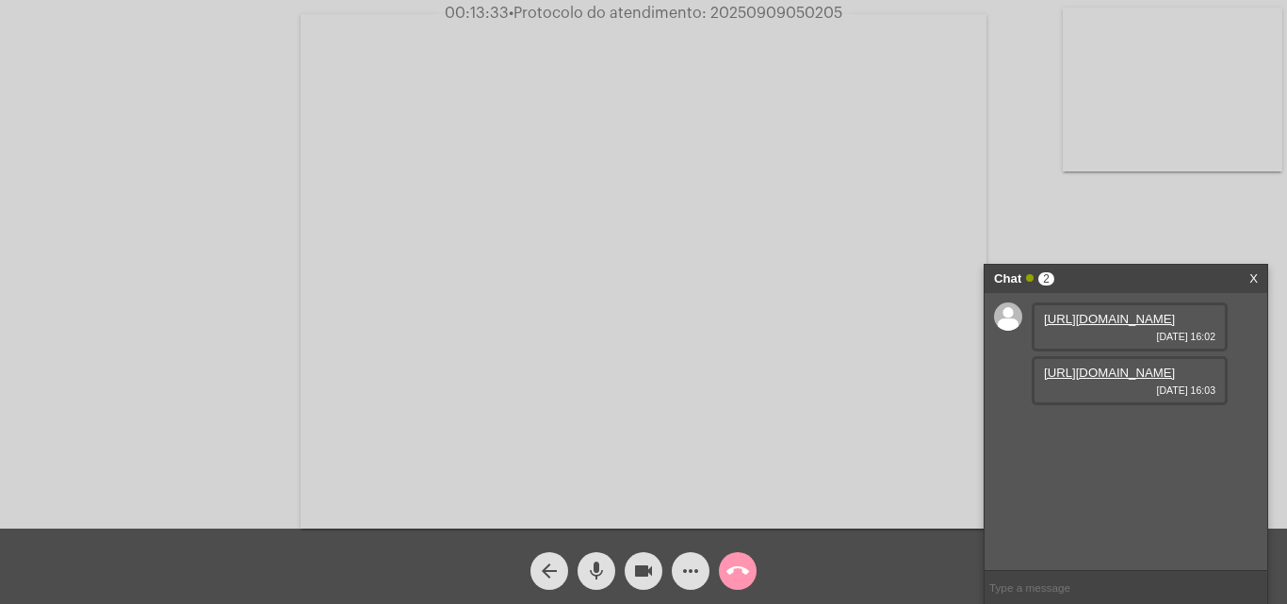
click at [694, 554] on mat-icon "more_horiz" at bounding box center [690, 571] width 23 height 23
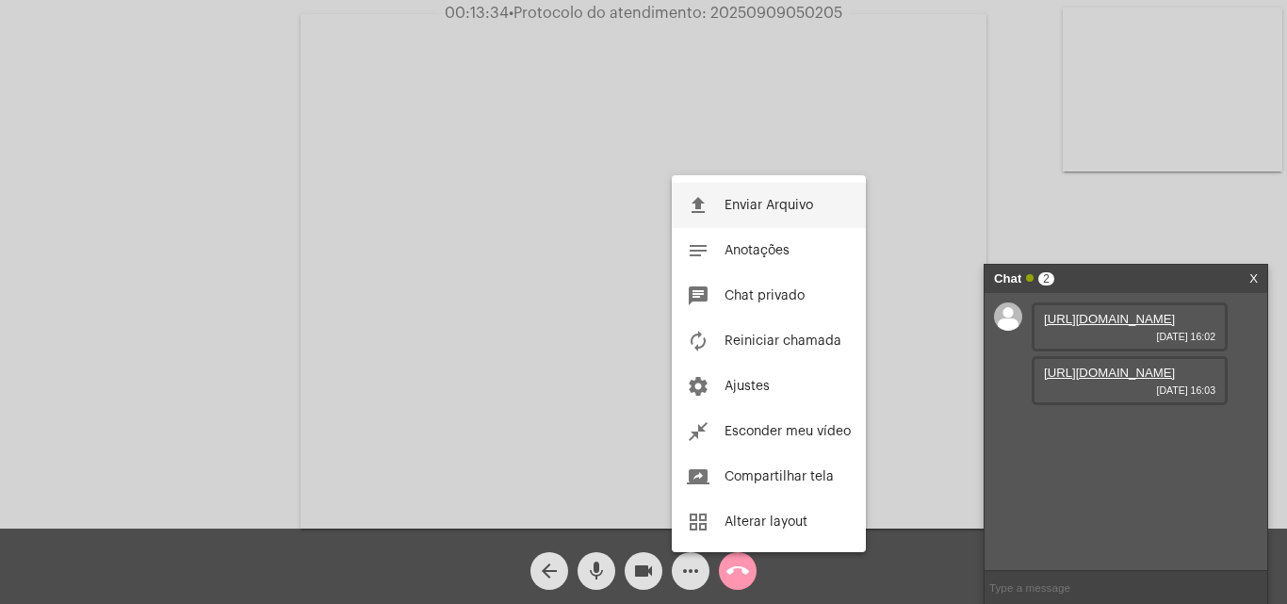
click at [724, 204] on button "file_upload Enviar Arquivo" at bounding box center [769, 205] width 194 height 45
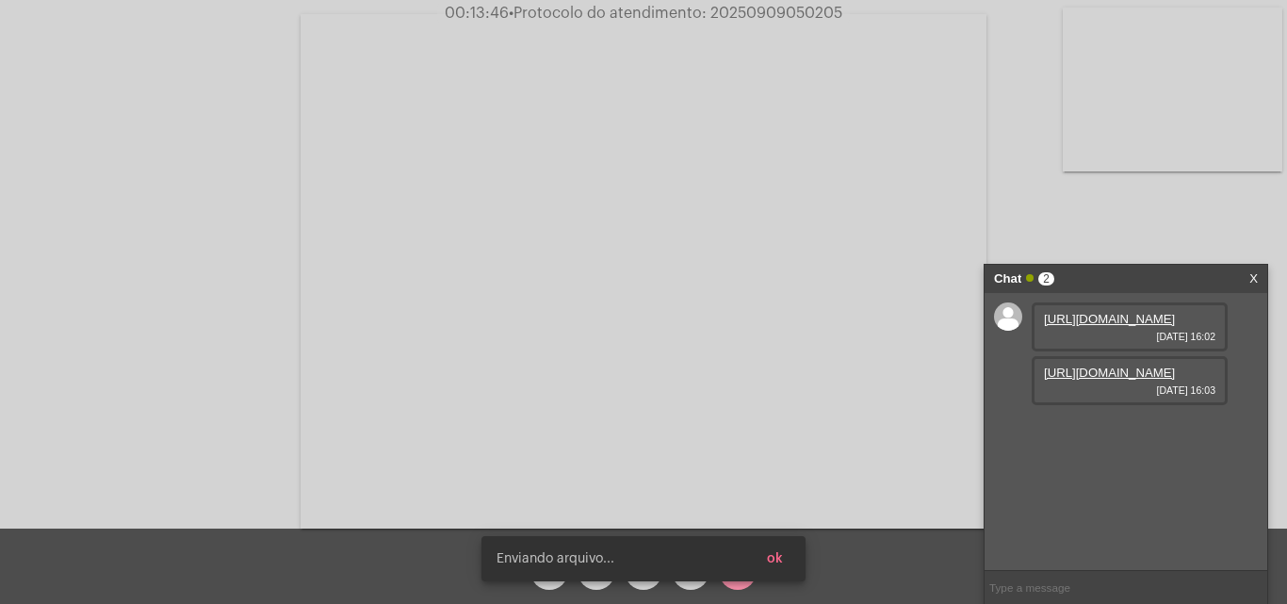
scroll to position [16, 0]
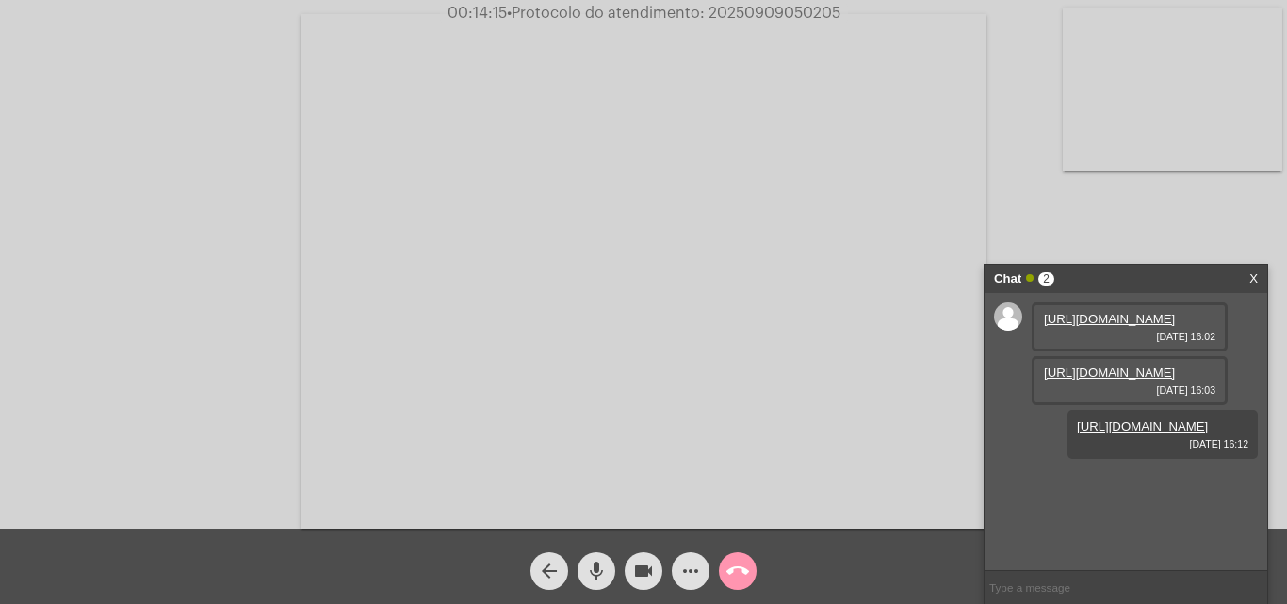
click at [779, 15] on span "• Protocolo do atendimento: 20250909050205" at bounding box center [674, 13] width 334 height 15
copy span "20250909050205"
click at [739, 554] on mat-icon "call_end" at bounding box center [738, 571] width 23 height 23
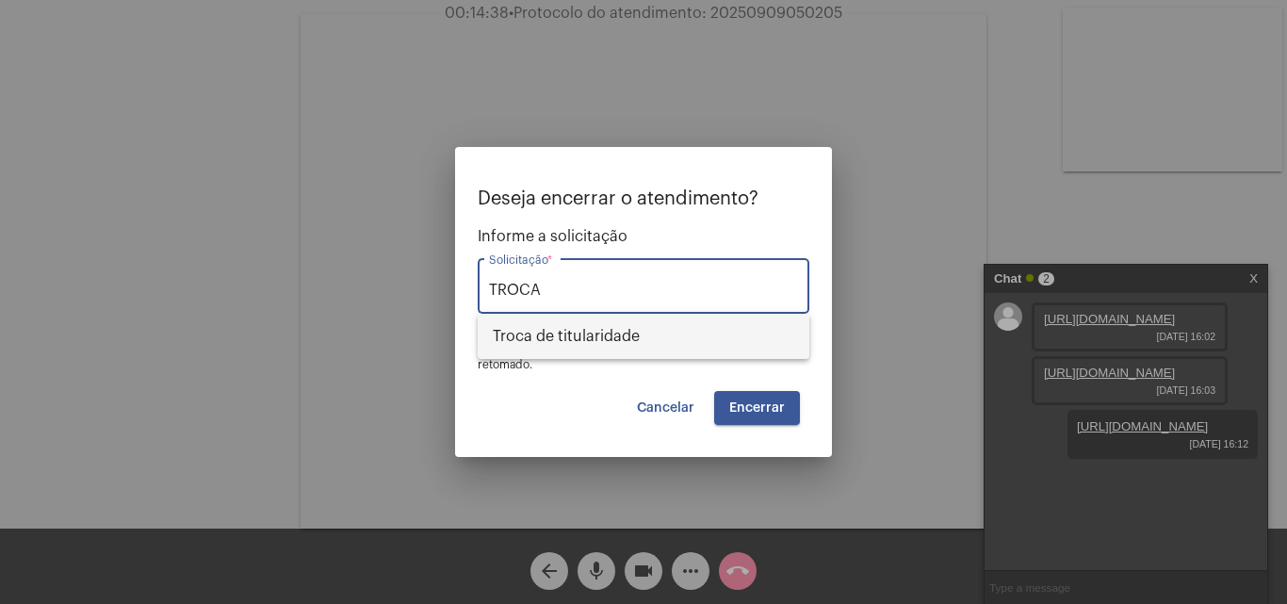
click at [683, 346] on span "Troca de titularidade" at bounding box center [644, 336] width 302 height 45
type input "Troca de titularidade"
click at [761, 416] on button "Encerrar" at bounding box center [757, 408] width 86 height 34
